Goal: Check status: Check status

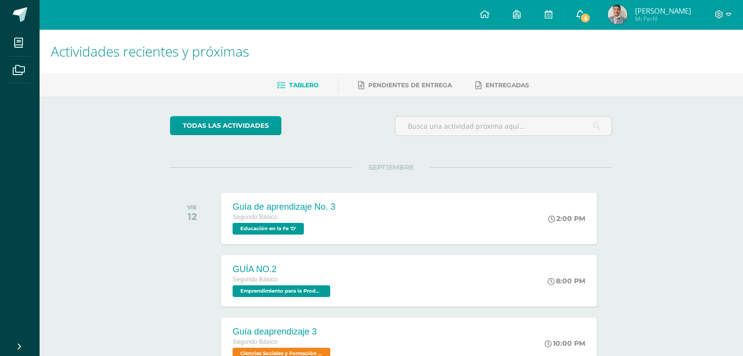
click at [595, 24] on link "5" at bounding box center [579, 14] width 31 height 29
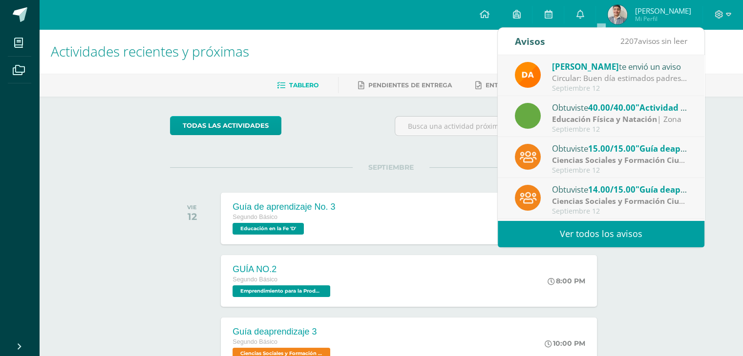
click at [660, 116] on div "Educación Física y Natación | Zona" at bounding box center [620, 119] width 136 height 11
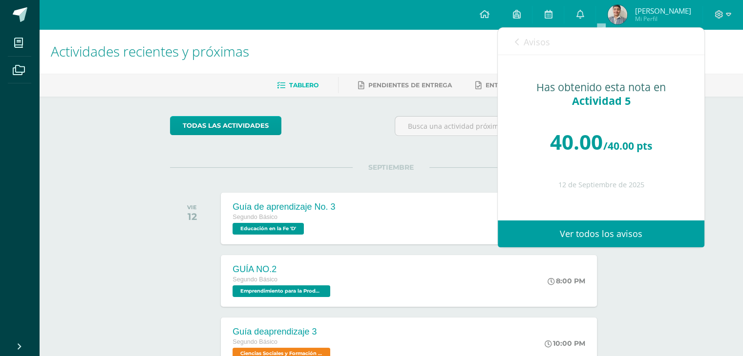
click at [541, 46] on span "Avisos" at bounding box center [536, 42] width 26 height 12
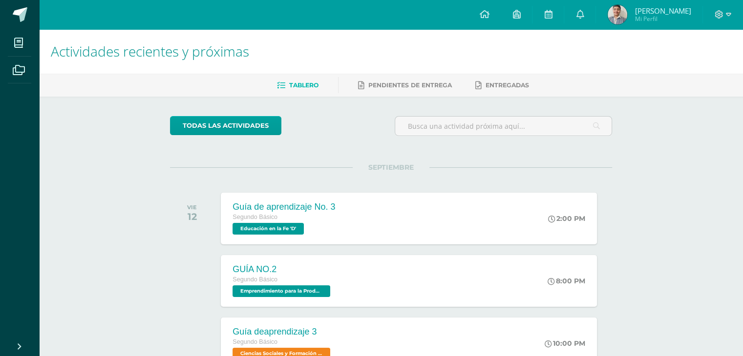
scroll to position [311, 0]
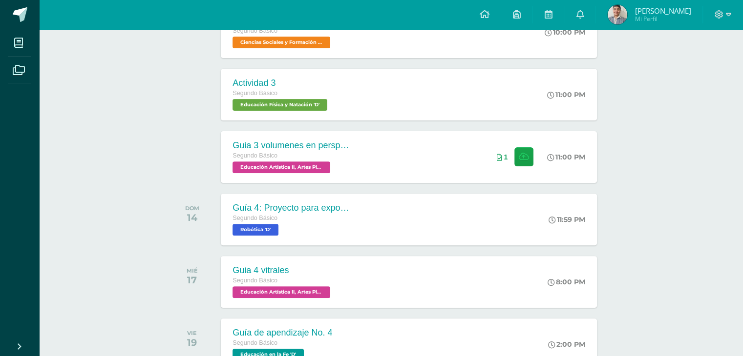
click at [672, 16] on span "Mi Perfil" at bounding box center [662, 19] width 56 height 8
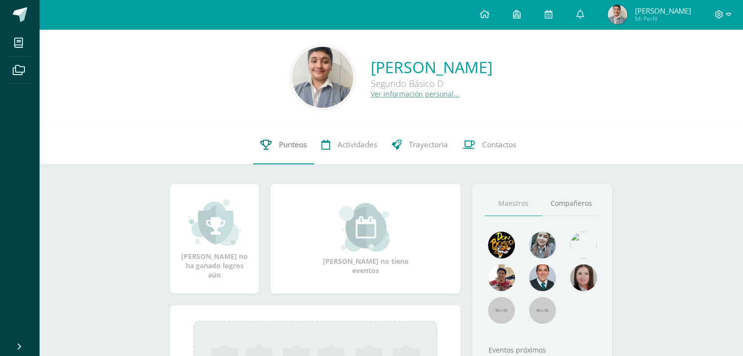
click at [281, 145] on span "Punteos" at bounding box center [293, 145] width 28 height 10
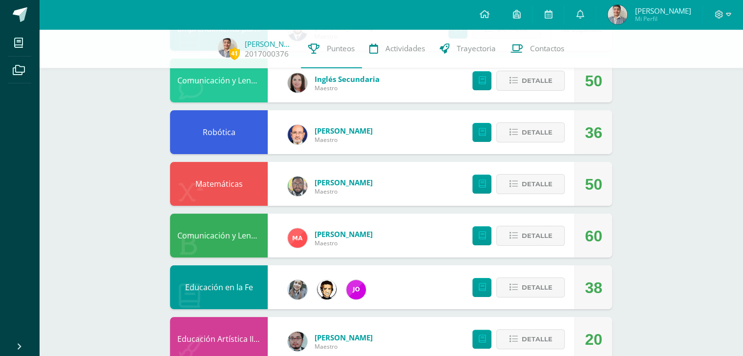
scroll to position [208, 0]
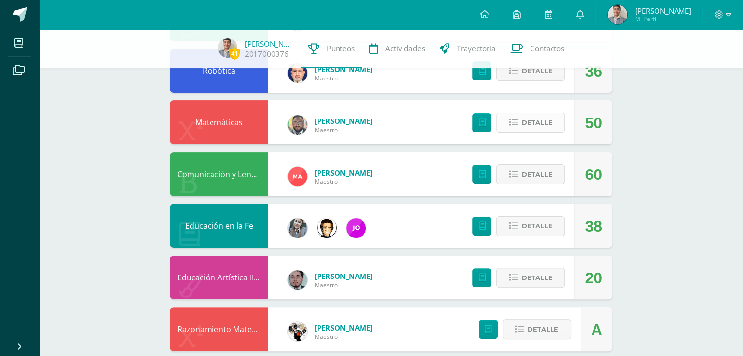
click at [543, 118] on span "Detalle" at bounding box center [536, 123] width 31 height 18
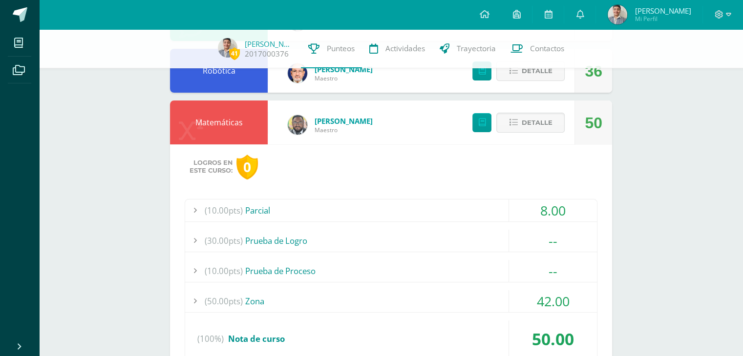
click at [554, 293] on span "42.00" at bounding box center [553, 301] width 33 height 18
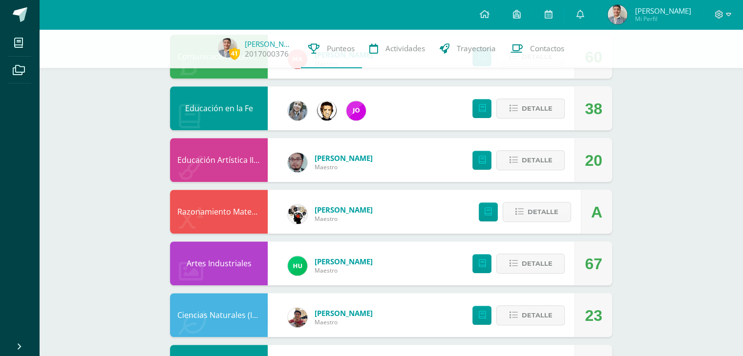
scroll to position [629, 0]
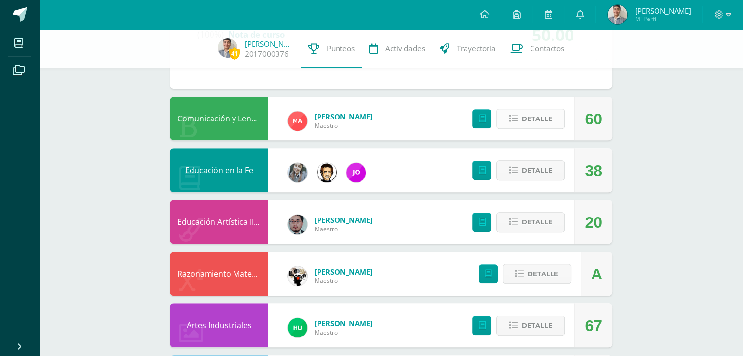
click at [537, 119] on span "Detalle" at bounding box center [536, 119] width 31 height 18
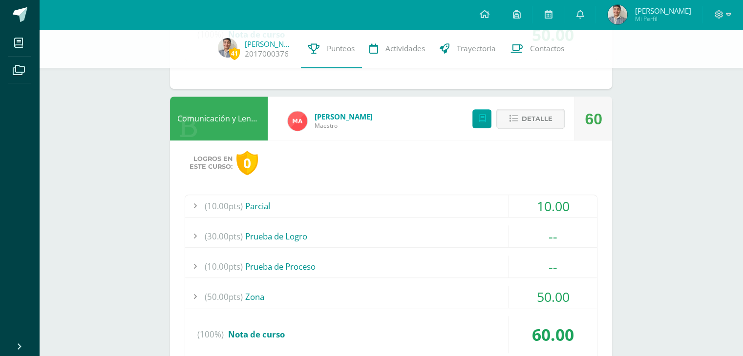
click at [543, 290] on span "50.00" at bounding box center [553, 297] width 33 height 18
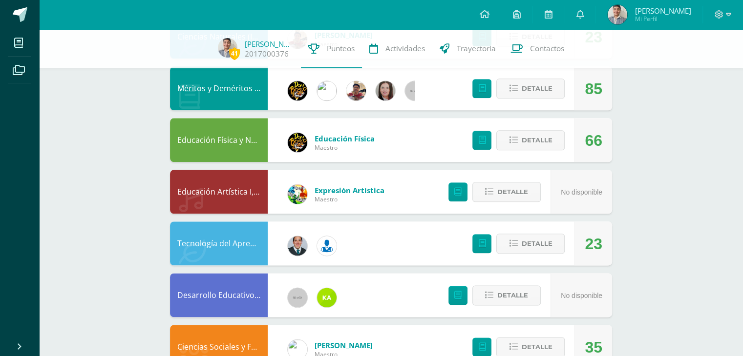
scroll to position [1153, 0]
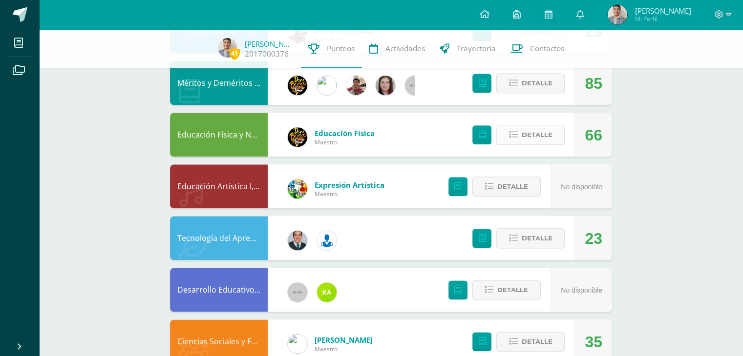
click at [528, 133] on span "Detalle" at bounding box center [536, 135] width 31 height 18
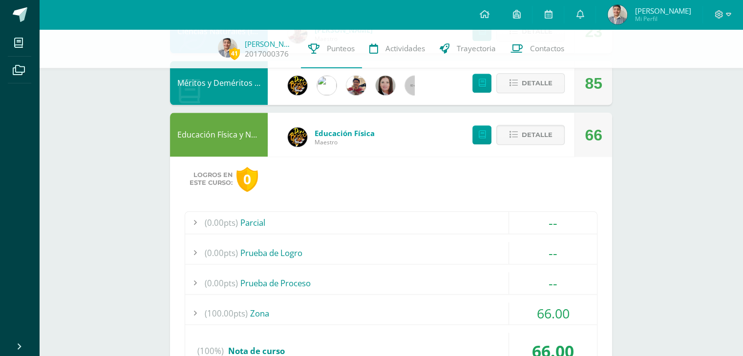
click at [553, 297] on div "(0.00pts) Parcial -- Sin actividades (0.00pts) Prueba de Logro -- Sin actividad…" at bounding box center [391, 294] width 413 height 167
click at [575, 321] on div "66.00" at bounding box center [552, 314] width 88 height 22
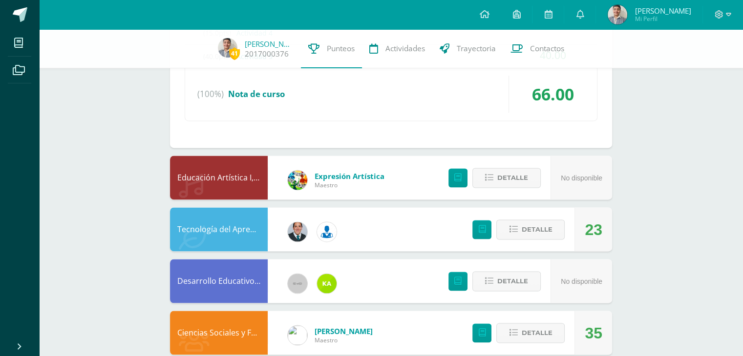
scroll to position [1489, 0]
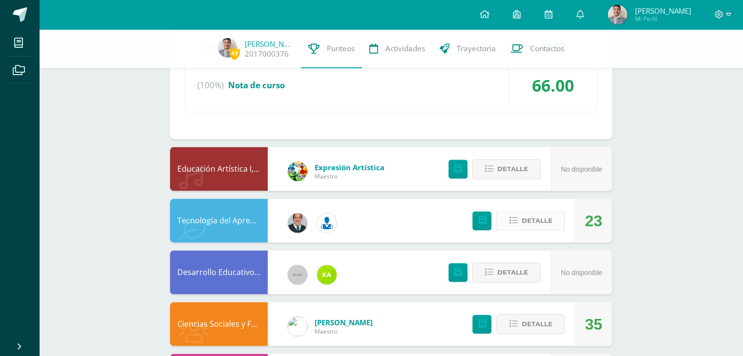
click at [539, 223] on span "Detalle" at bounding box center [536, 221] width 31 height 18
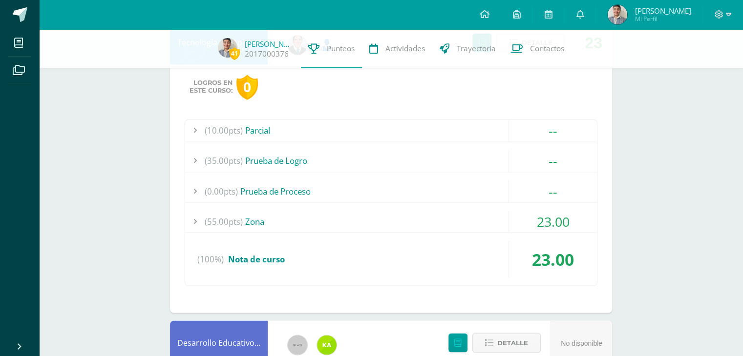
scroll to position [1682, 0]
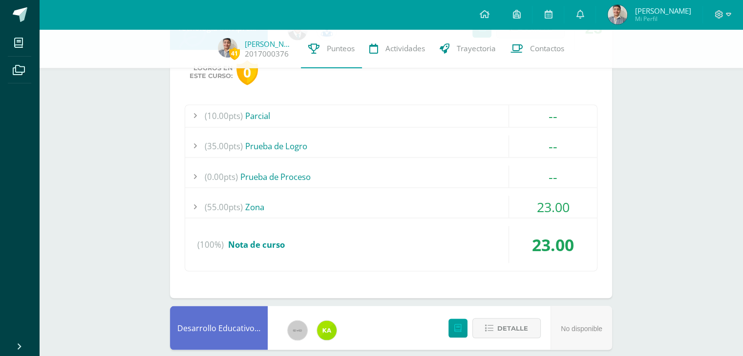
click at [558, 211] on span "23.00" at bounding box center [553, 207] width 33 height 18
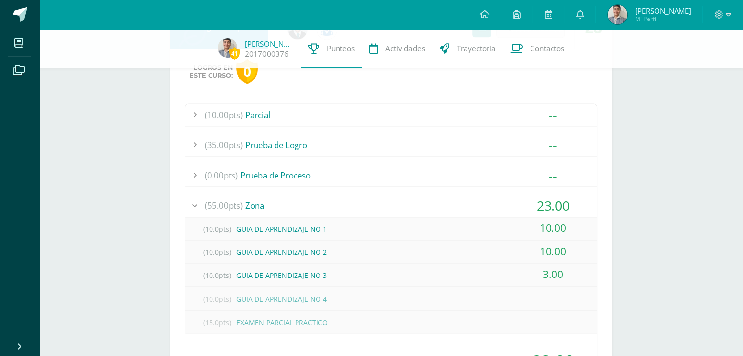
scroll to position [1566, 0]
